Goal: Navigation & Orientation: Find specific page/section

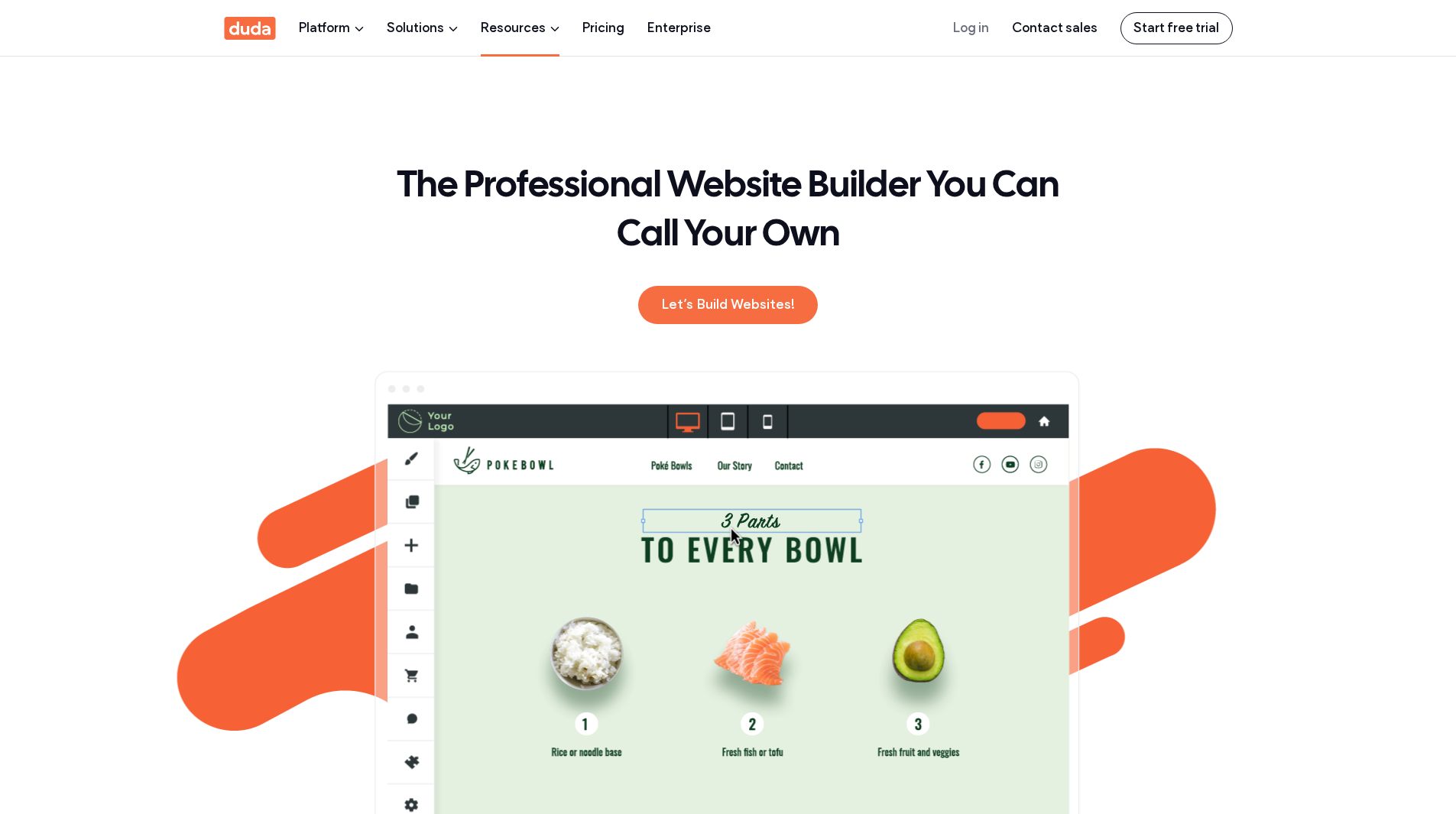
click at [549, 31] on link "Resources" at bounding box center [520, 28] width 78 height 56
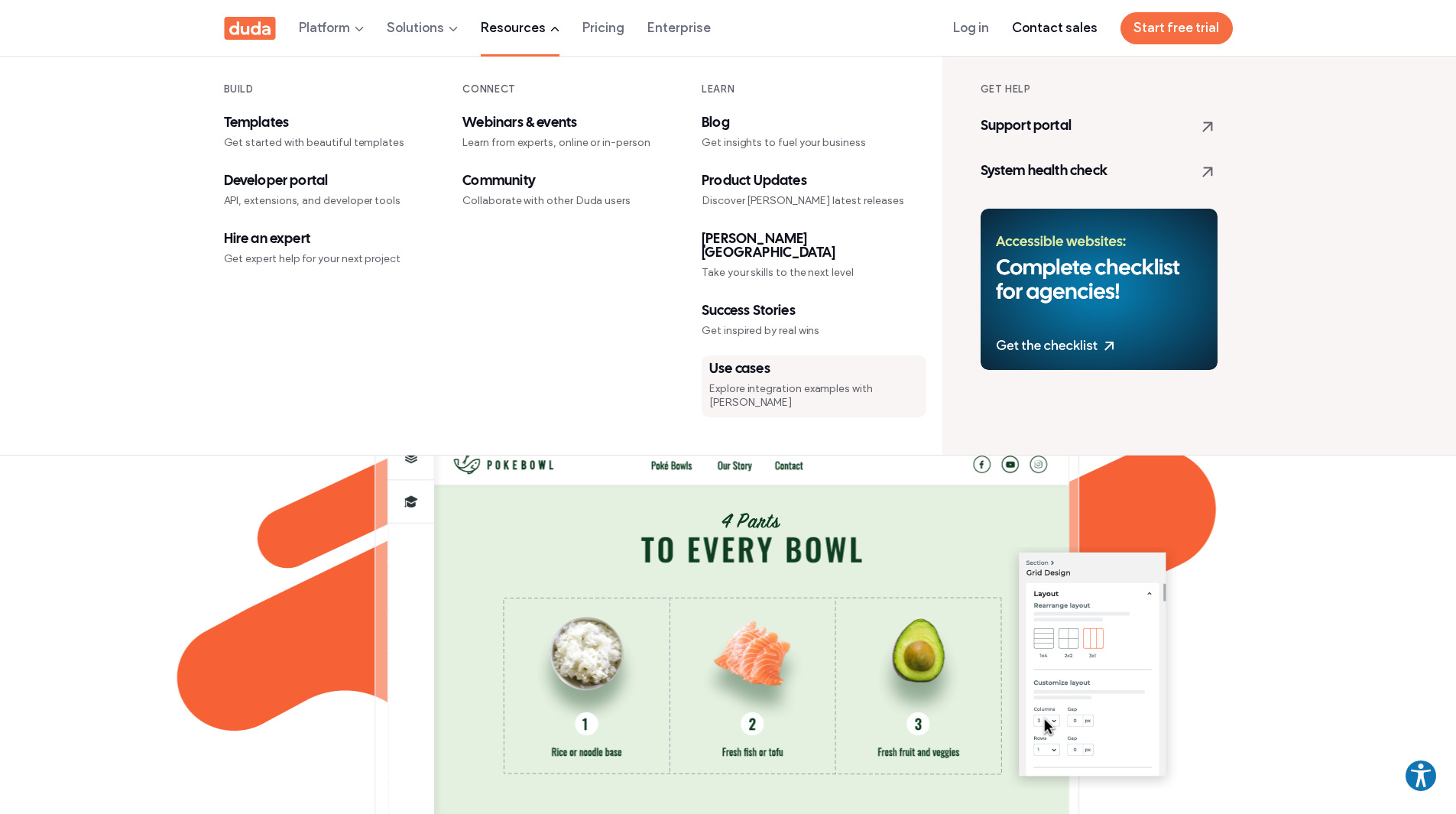
click at [760, 382] on div "Explore integration examples with Duda" at bounding box center [814, 396] width 209 height 28
